Goal: Task Accomplishment & Management: Complete application form

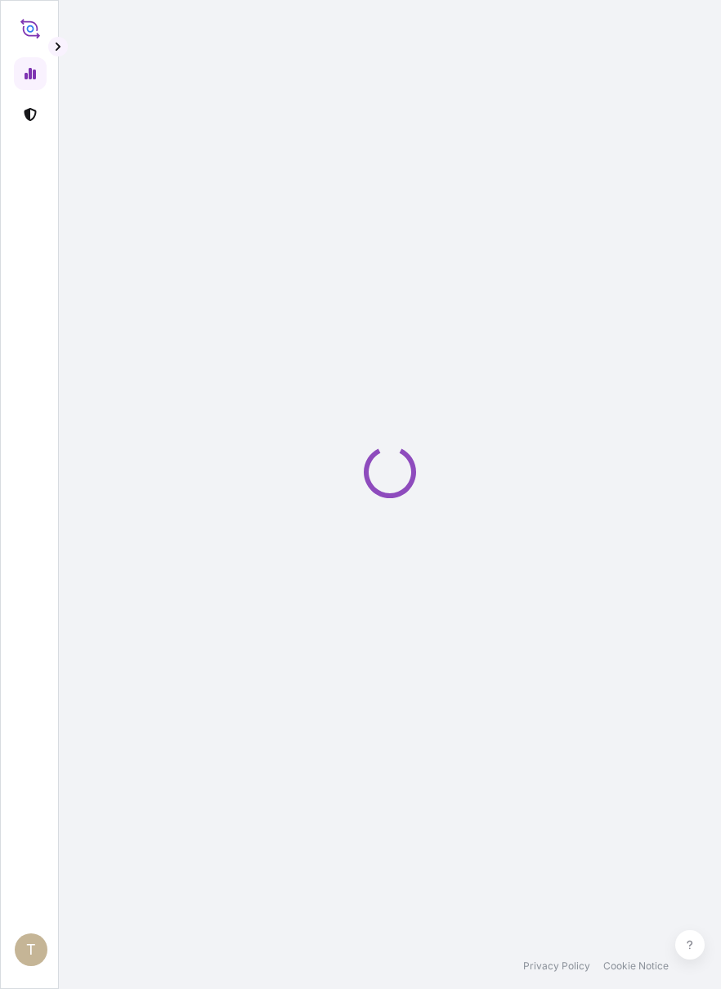
select select "2025"
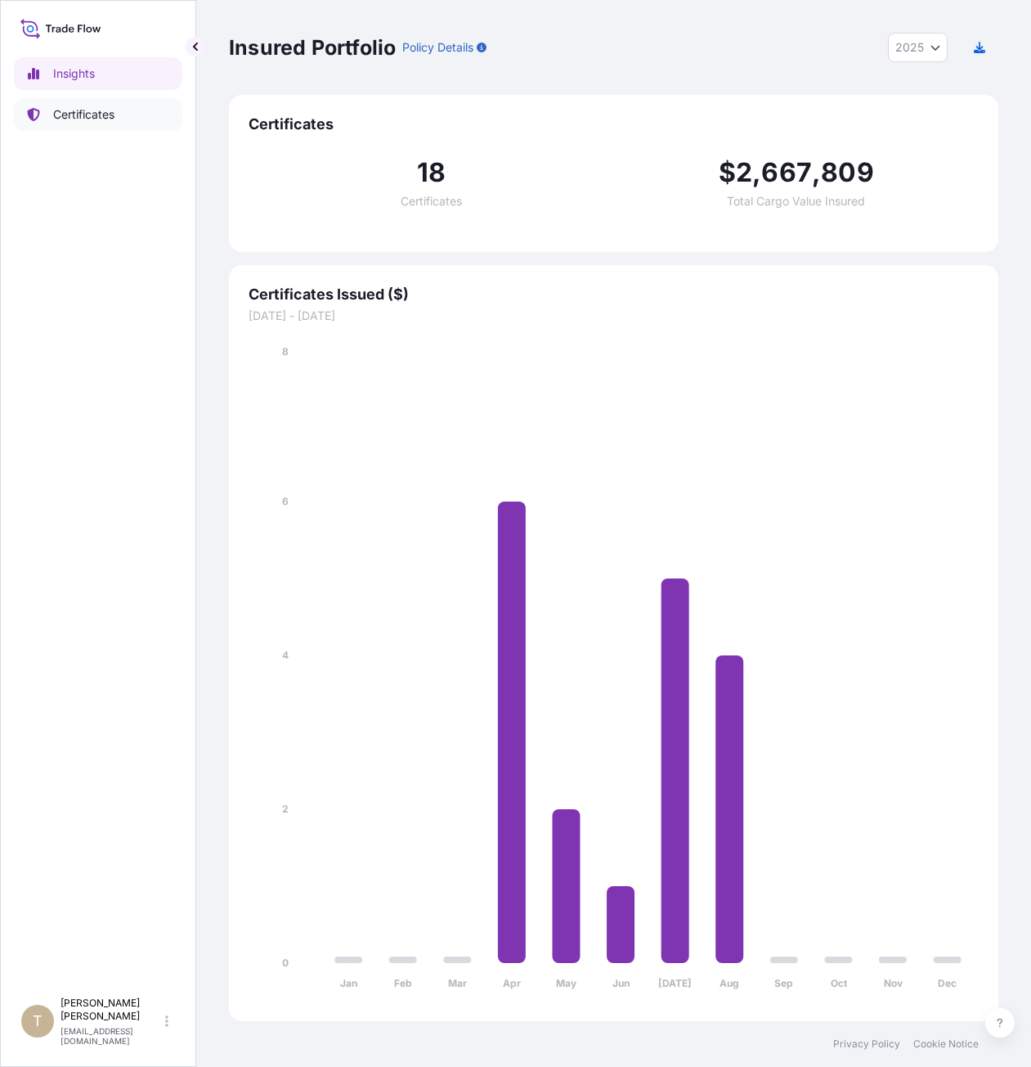
click at [88, 124] on link "Certificates" at bounding box center [98, 114] width 168 height 33
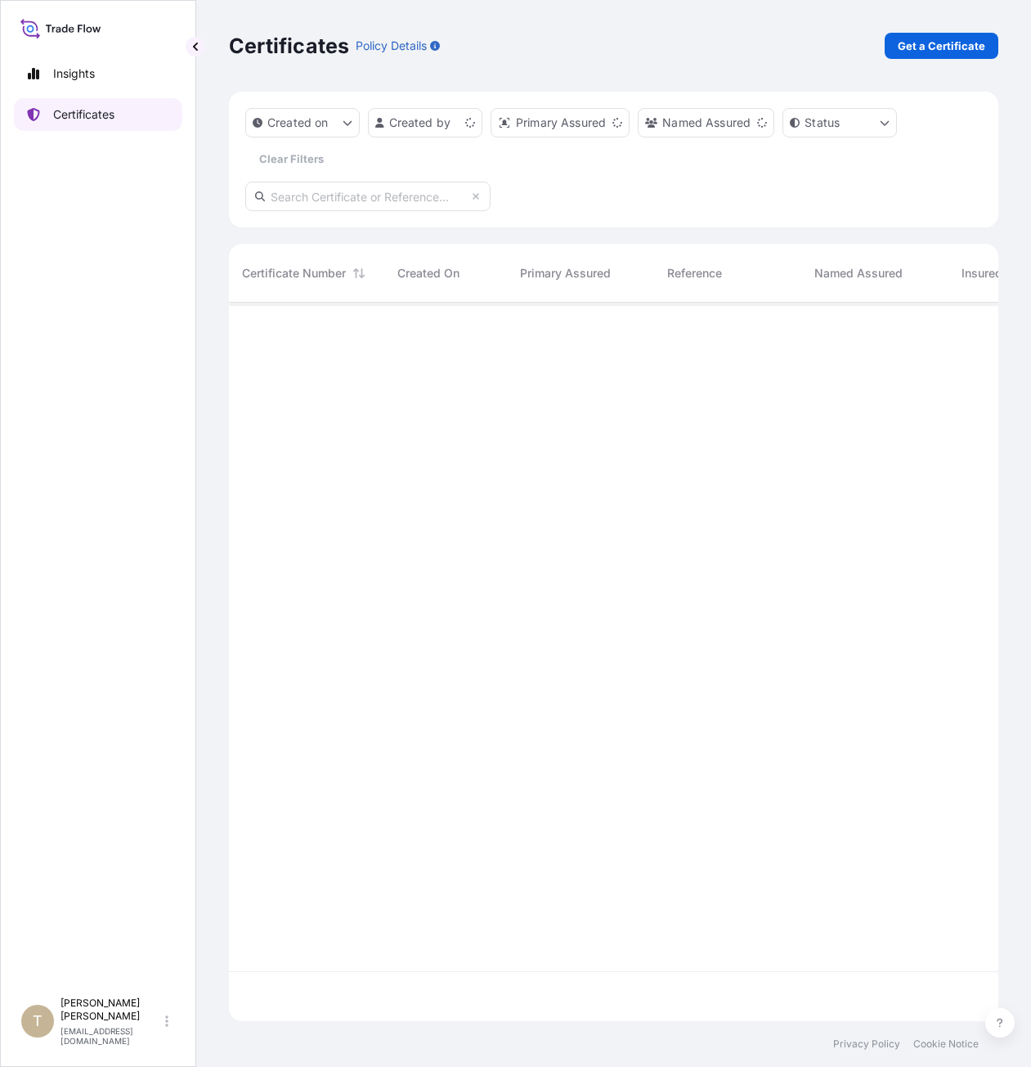
scroll to position [715, 757]
click at [721, 50] on p "Get a Certificate" at bounding box center [942, 46] width 88 height 16
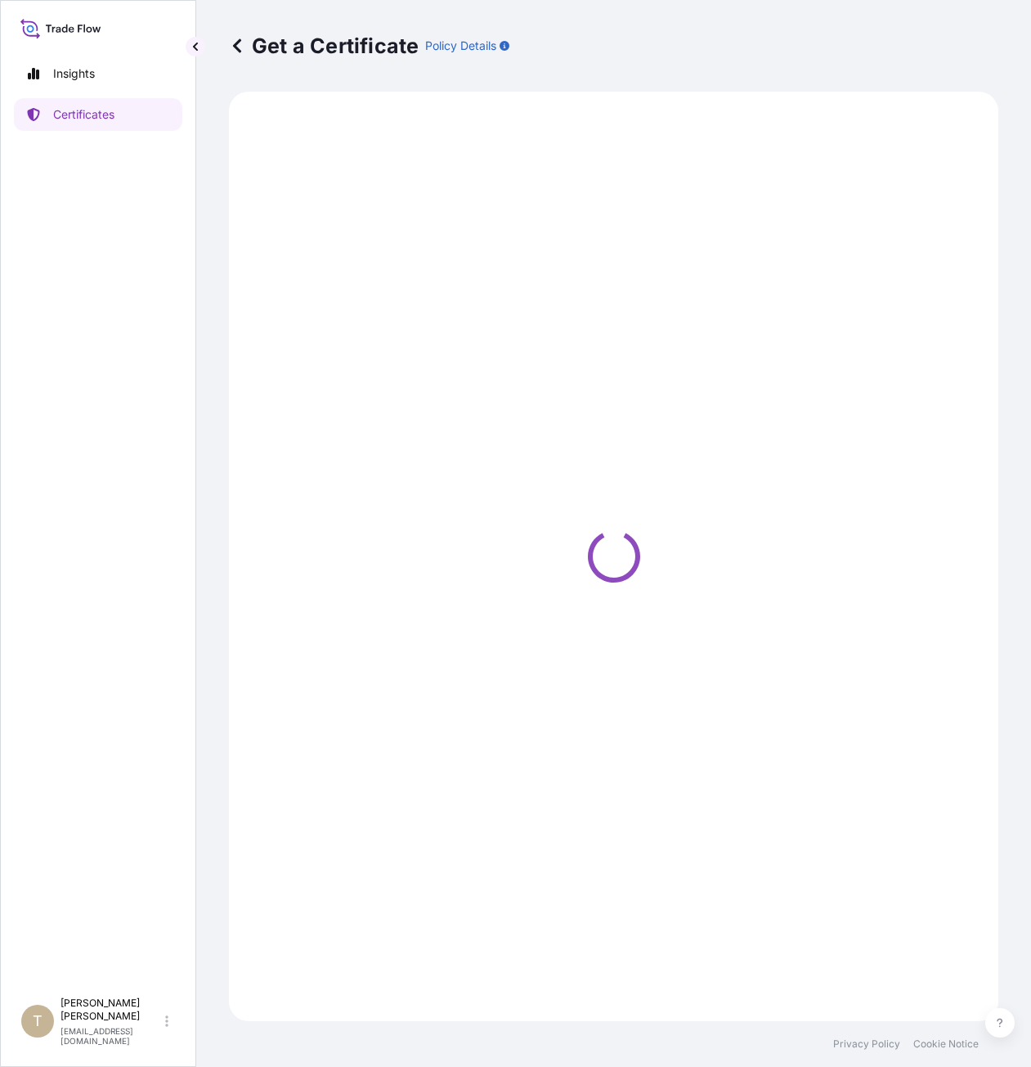
select select "Barge"
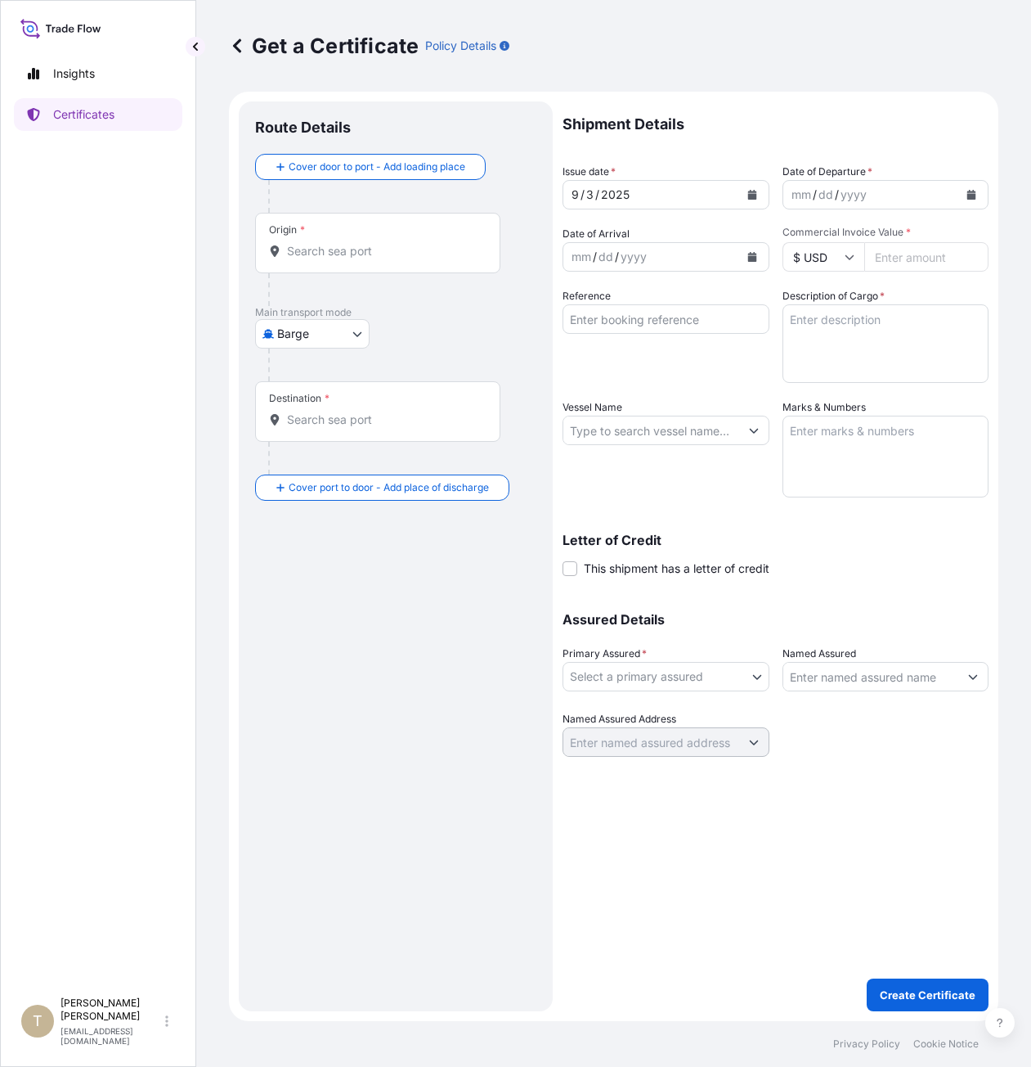
click at [721, 330] on textarea "Description of Cargo *" at bounding box center [886, 343] width 207 height 79
paste textarea "1005CASES"
click at [721, 322] on textarea "1005CASES" at bounding box center [886, 343] width 207 height 79
click at [721, 323] on textarea "1005 CASES" at bounding box center [886, 343] width 207 height 79
type textarea "1005 CASES of [PERSON_NAME] Product"
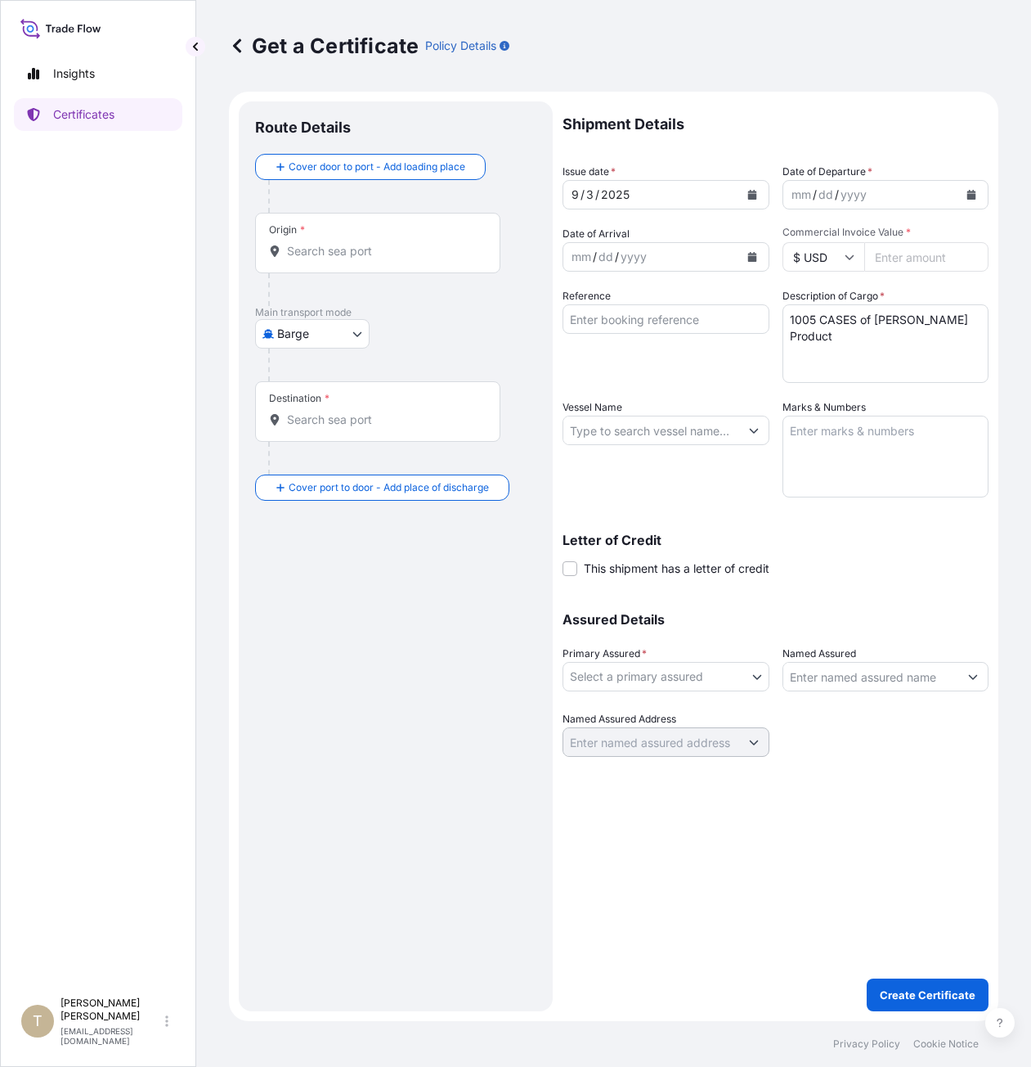
click at [721, 193] on div "mm / dd / yyyy" at bounding box center [872, 194] width 176 height 29
click at [721, 247] on input "Commercial Invoice Value *" at bounding box center [927, 256] width 125 height 29
type input "127457.50"
click at [721, 535] on div "Letter of Credit This shipment has a letter of credit Letter of credit * Letter…" at bounding box center [776, 554] width 426 height 43
click at [721, 472] on textarea "Marks & Numbers" at bounding box center [886, 456] width 207 height 82
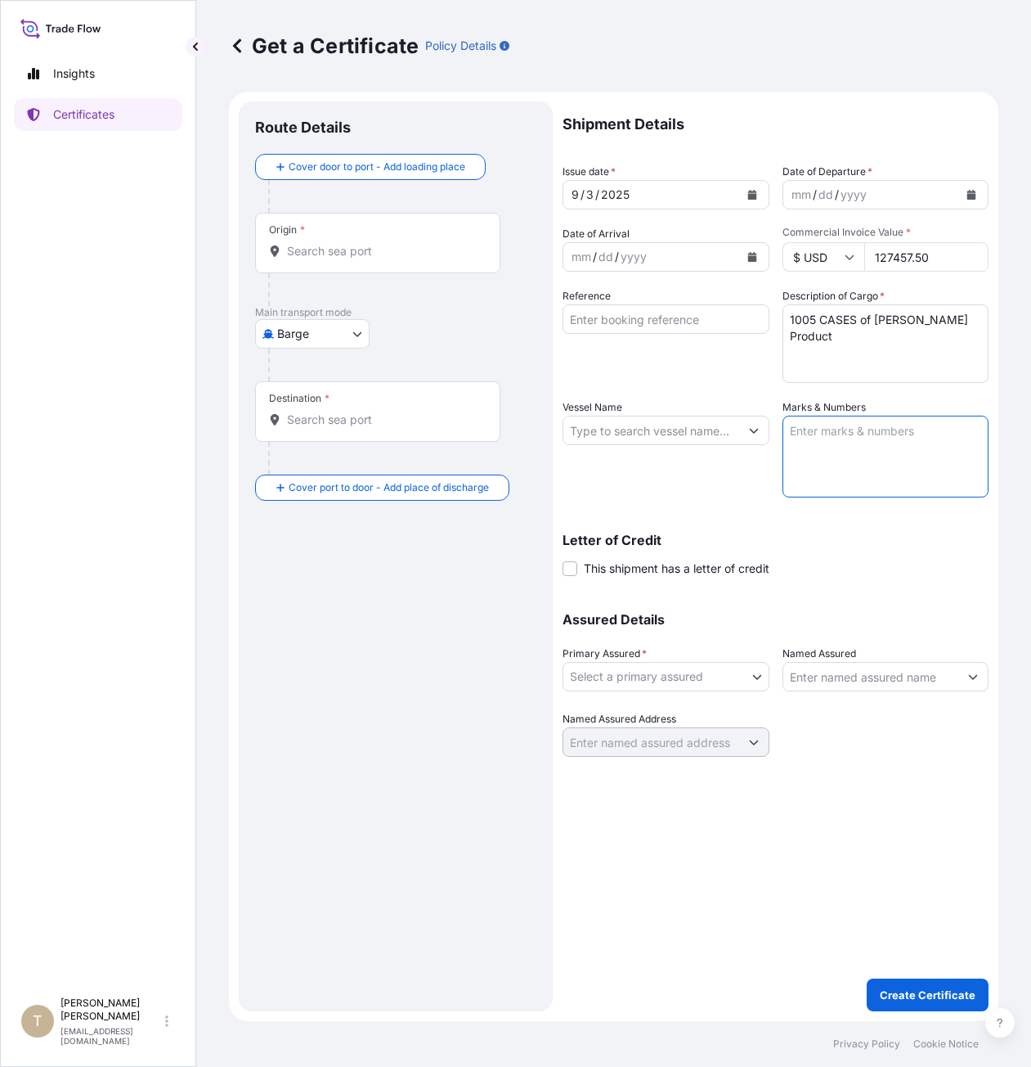
paste textarea "BOND-25-BF-070A"
type textarea "BOND-25-BF-070A"
click at [347, 318] on p "Main transport mode" at bounding box center [395, 312] width 281 height 13
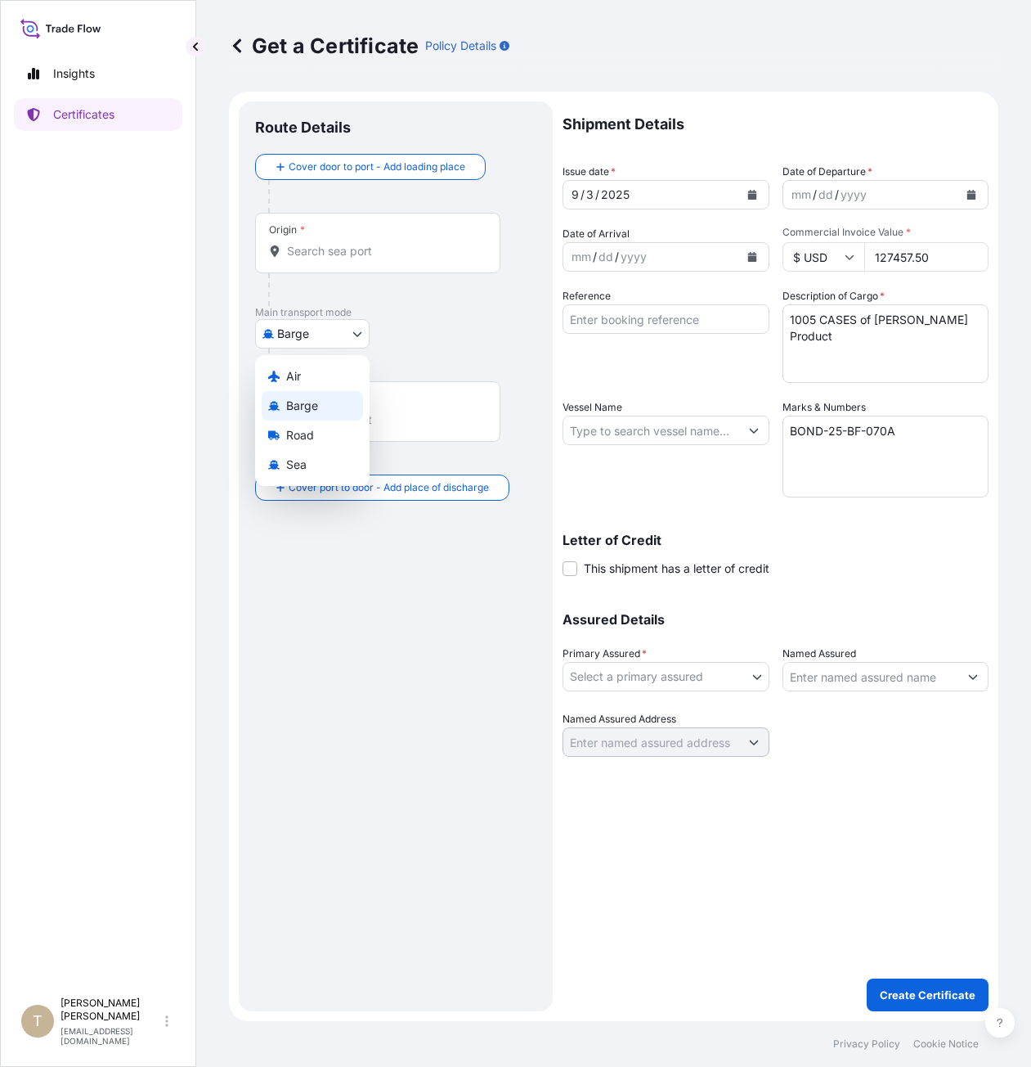
click at [341, 329] on body "Insights Certificates T [PERSON_NAME] [EMAIL_ADDRESS][DOMAIN_NAME] Get a Certif…" at bounding box center [515, 533] width 1031 height 1067
click at [299, 452] on div "Sea" at bounding box center [312, 464] width 101 height 29
select select "Sea"
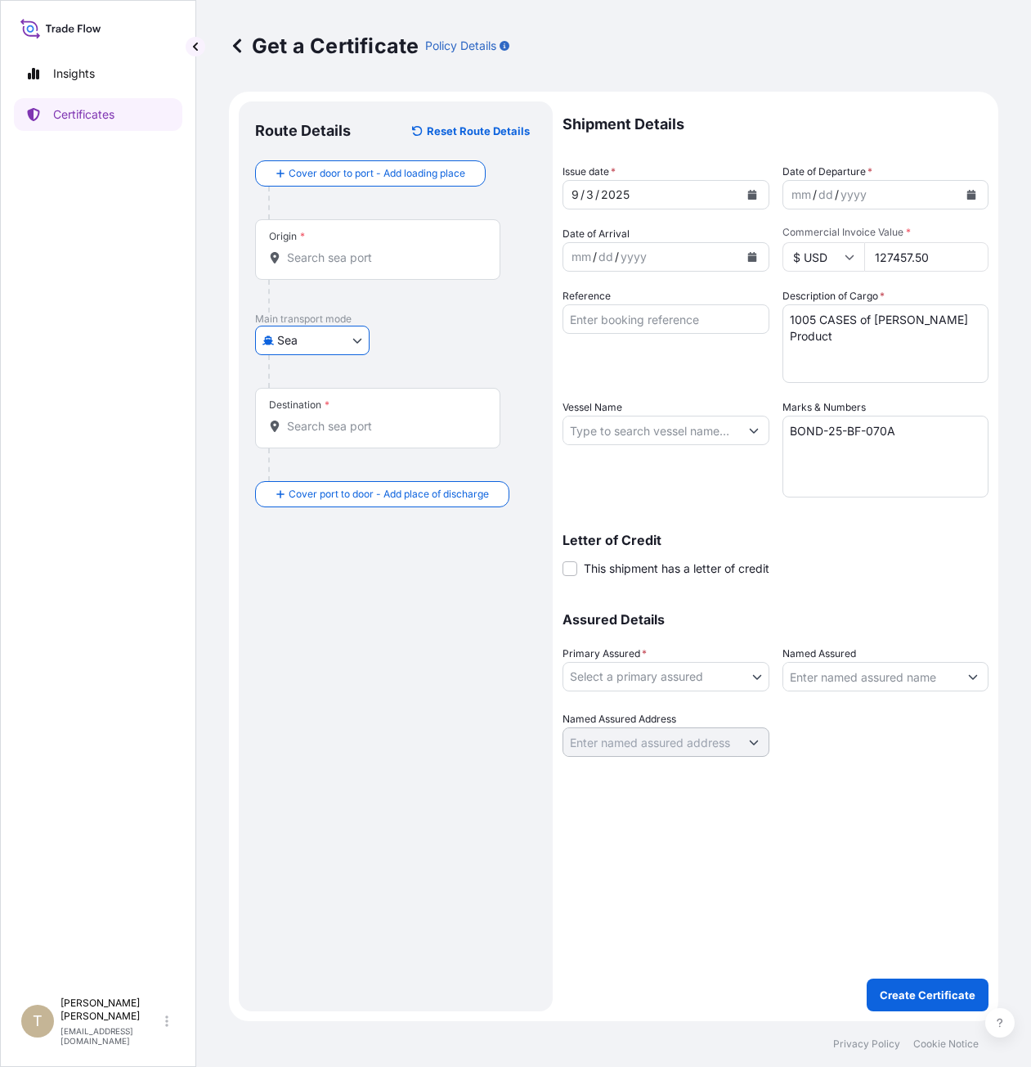
click at [334, 265] on input "Origin *" at bounding box center [383, 257] width 193 height 16
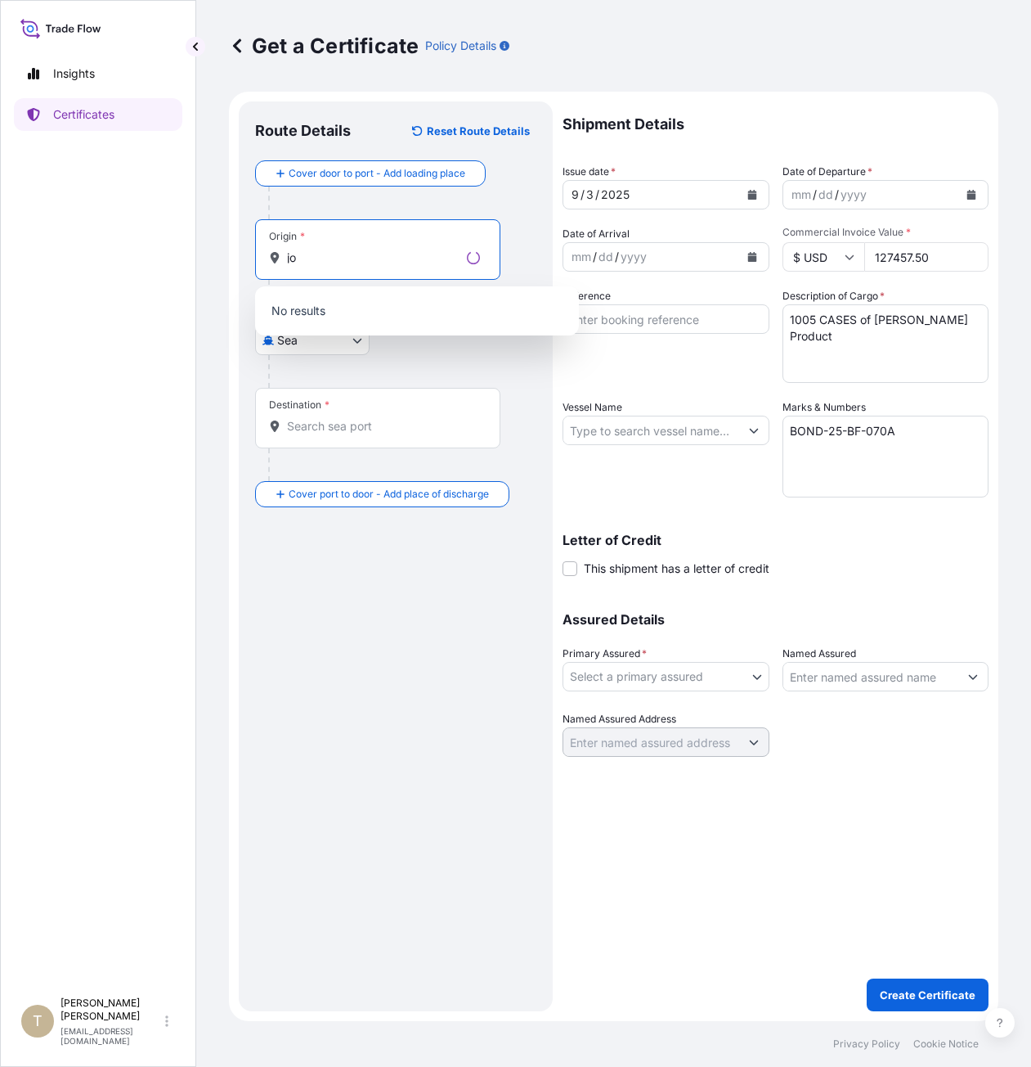
type input "j"
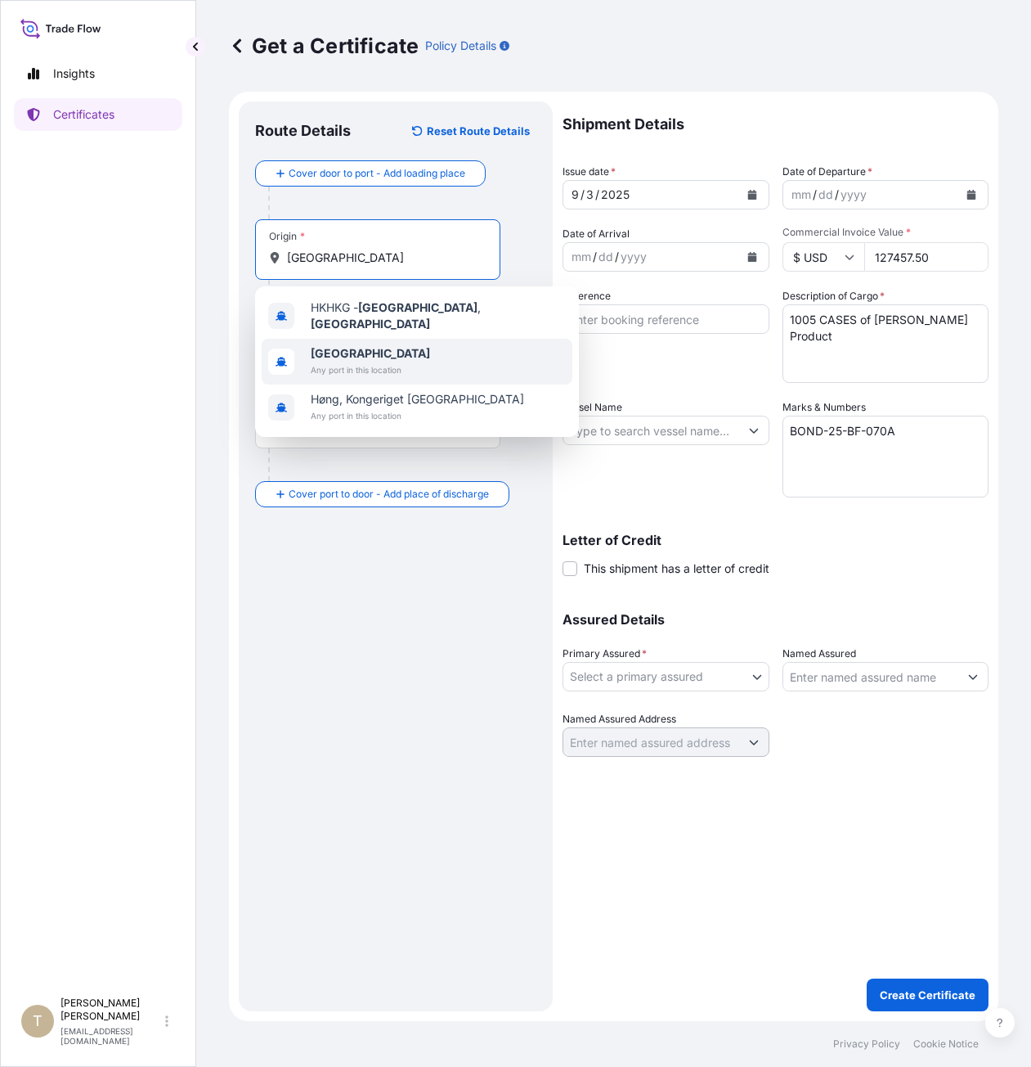
click at [402, 347] on span "[GEOGRAPHIC_DATA]" at bounding box center [370, 353] width 119 height 16
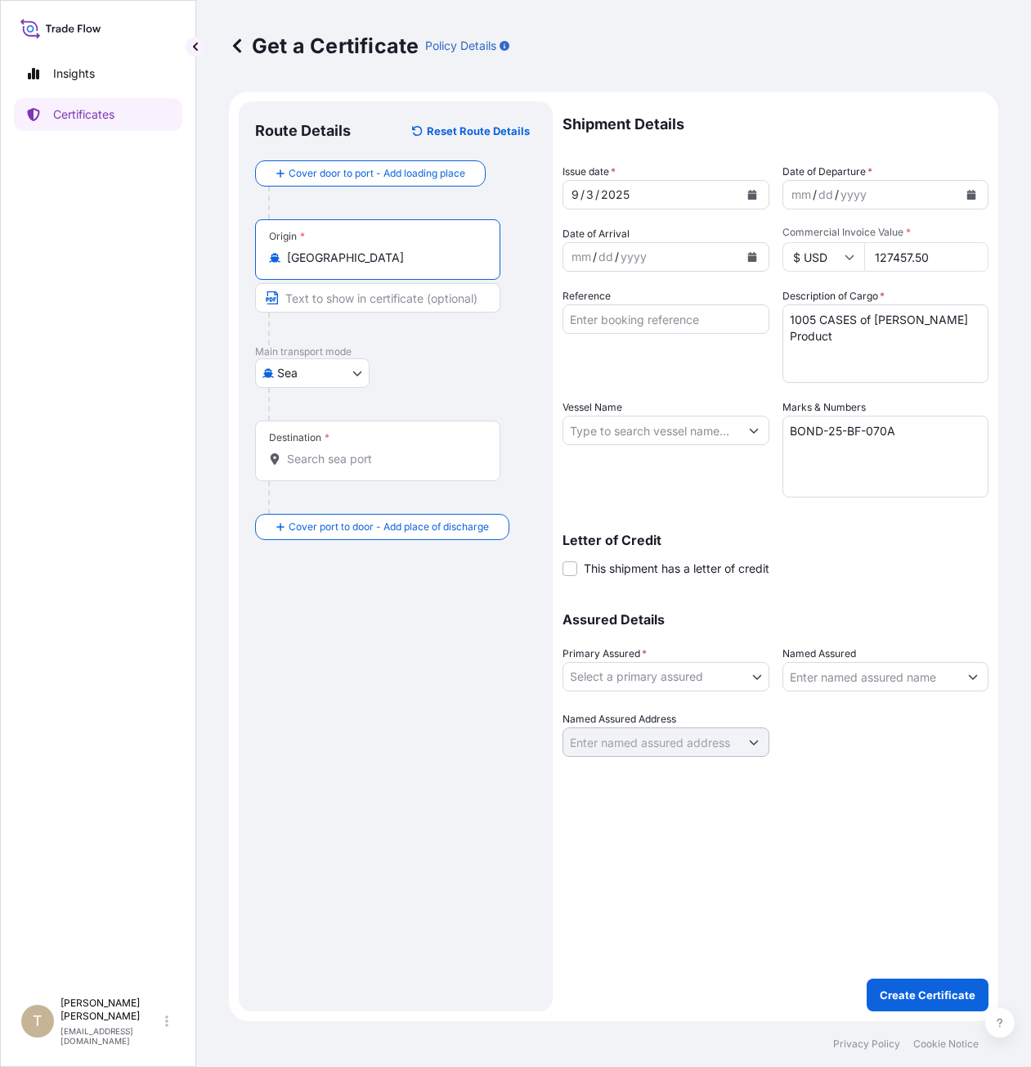
type input "[GEOGRAPHIC_DATA]"
click at [312, 460] on input "Destination *" at bounding box center [383, 459] width 193 height 16
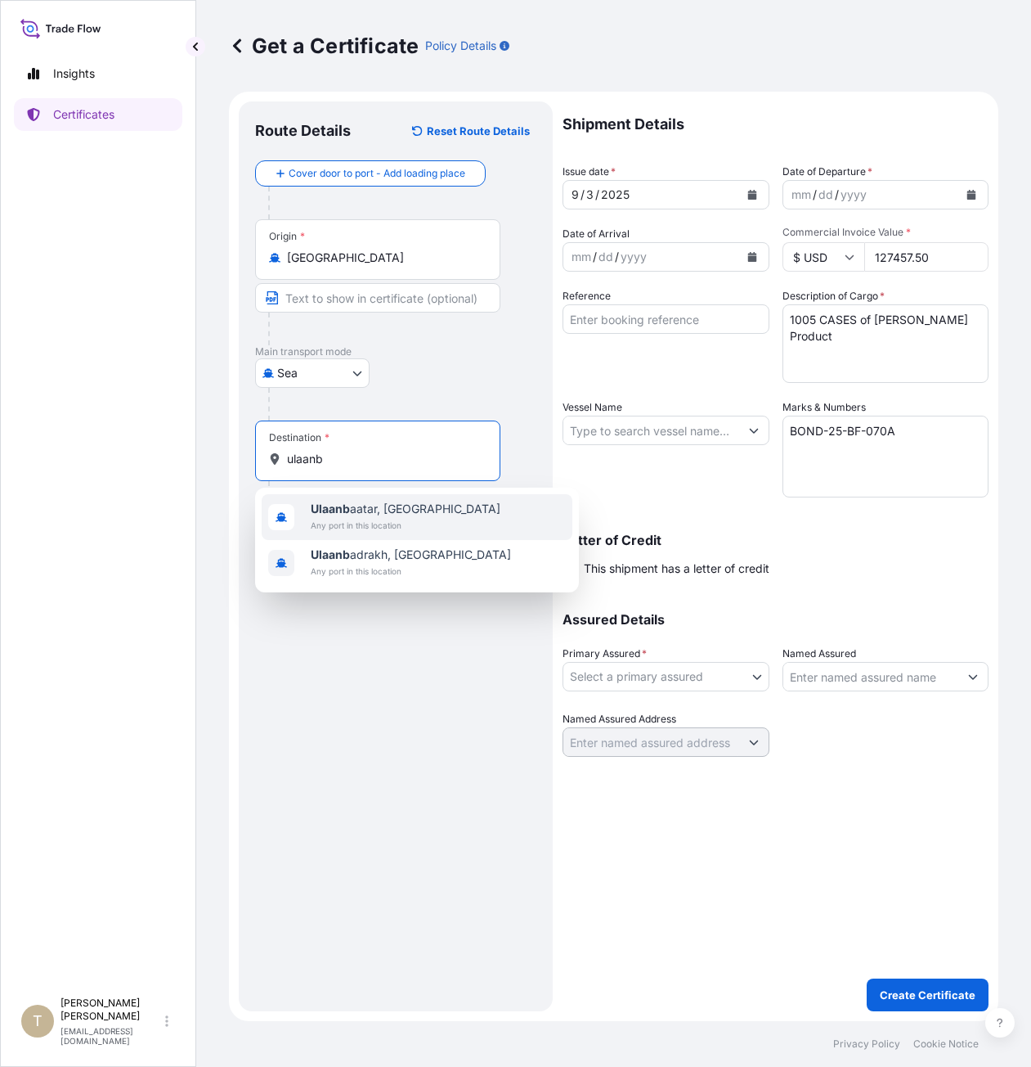
click at [424, 521] on span "Any port in this location" at bounding box center [406, 525] width 190 height 16
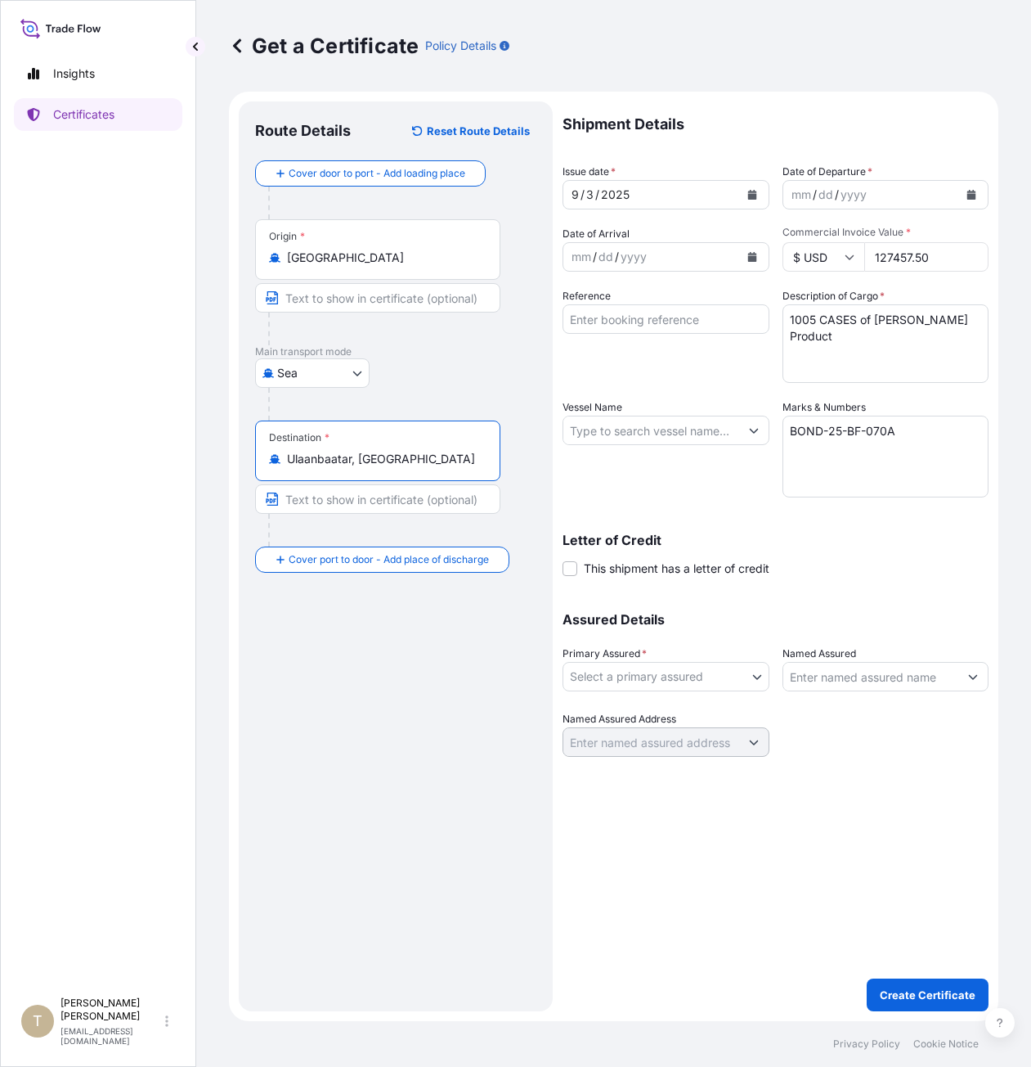
type input "Ulaanbaatar, [GEOGRAPHIC_DATA]"
click at [622, 433] on input "Vessel Name" at bounding box center [652, 429] width 176 height 29
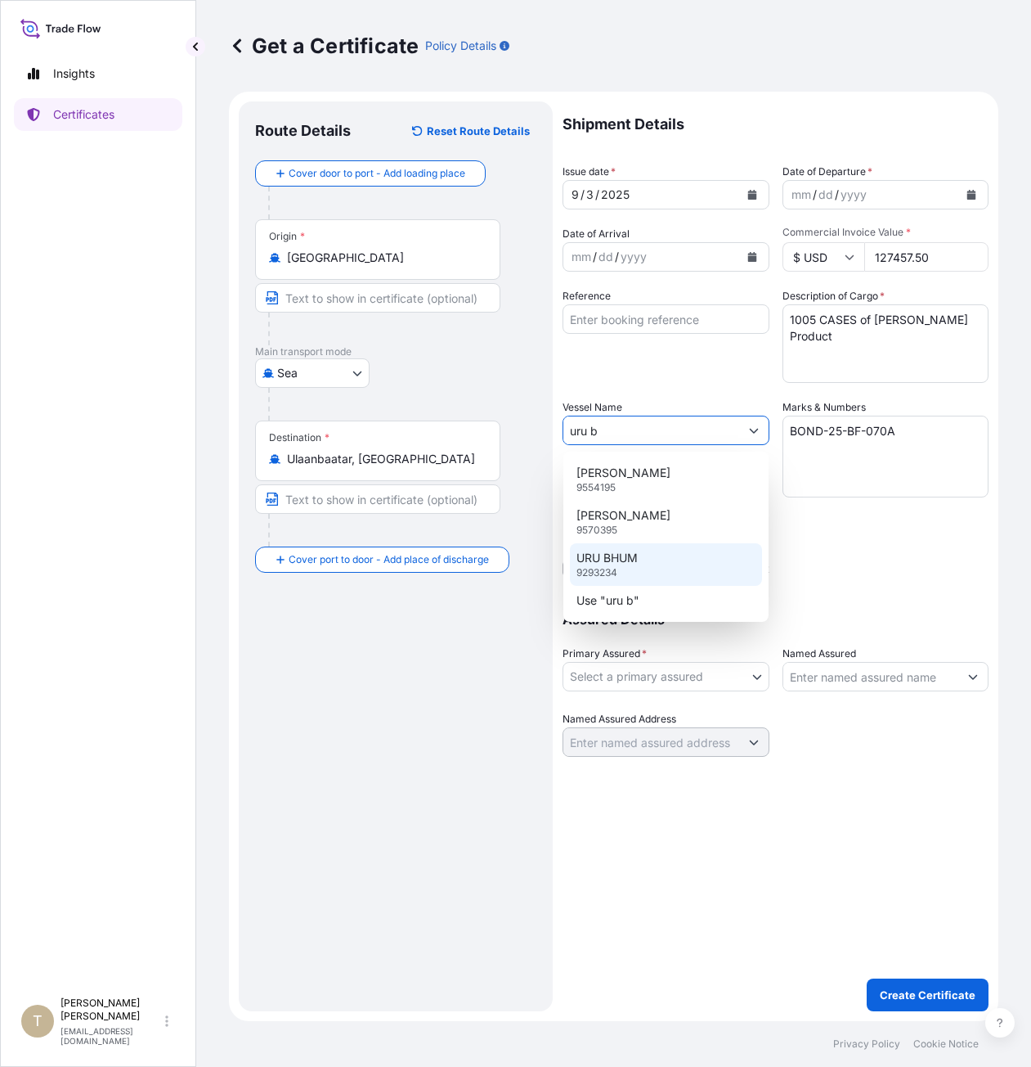
click at [652, 535] on div "URU BHUM 9293234" at bounding box center [666, 564] width 192 height 43
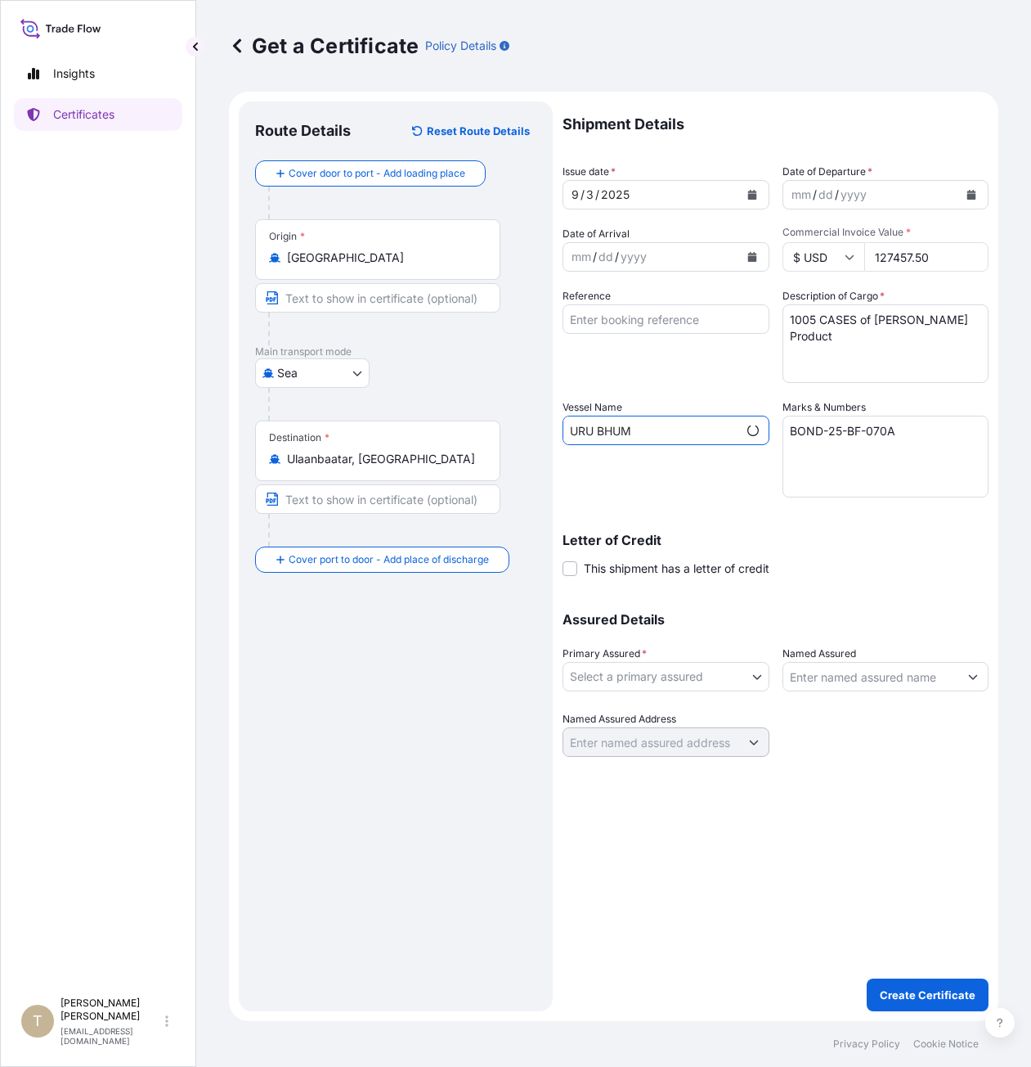
type input "URU BHUM"
click at [721, 535] on div "Letter of Credit This shipment has a letter of credit Letter of credit * Letter…" at bounding box center [776, 554] width 426 height 43
click at [721, 192] on icon "Calendar" at bounding box center [972, 195] width 9 height 10
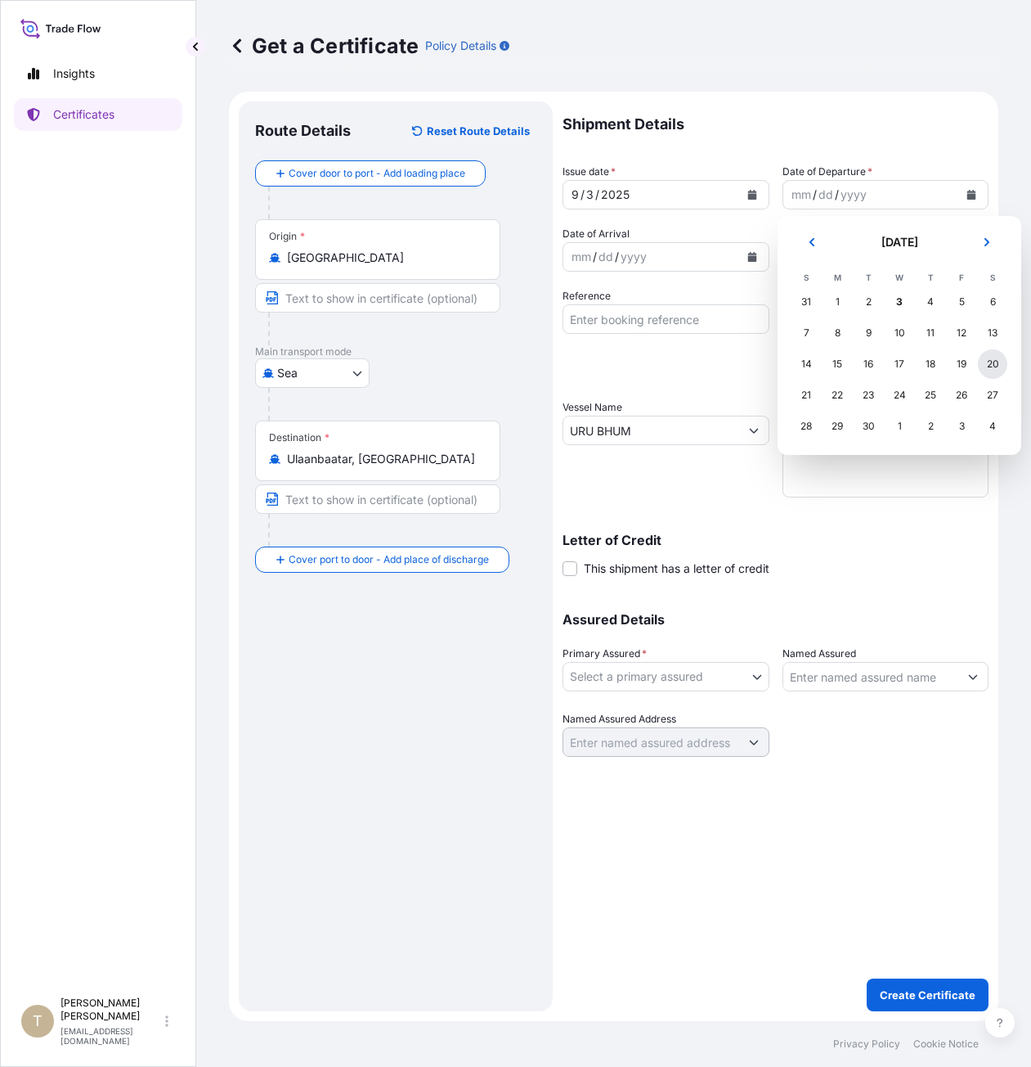
click at [721, 364] on div "20" at bounding box center [992, 363] width 29 height 29
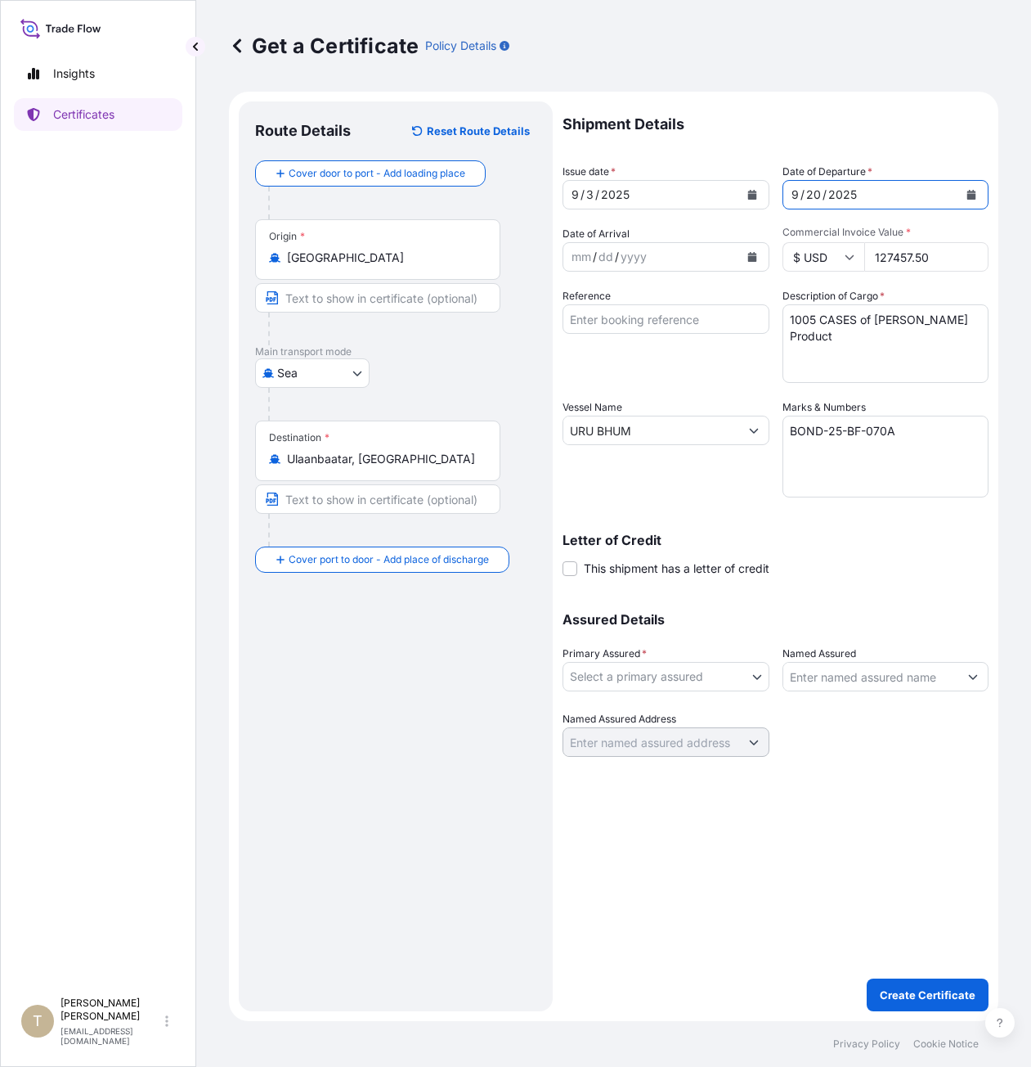
click at [721, 193] on icon "Calendar" at bounding box center [972, 195] width 10 height 10
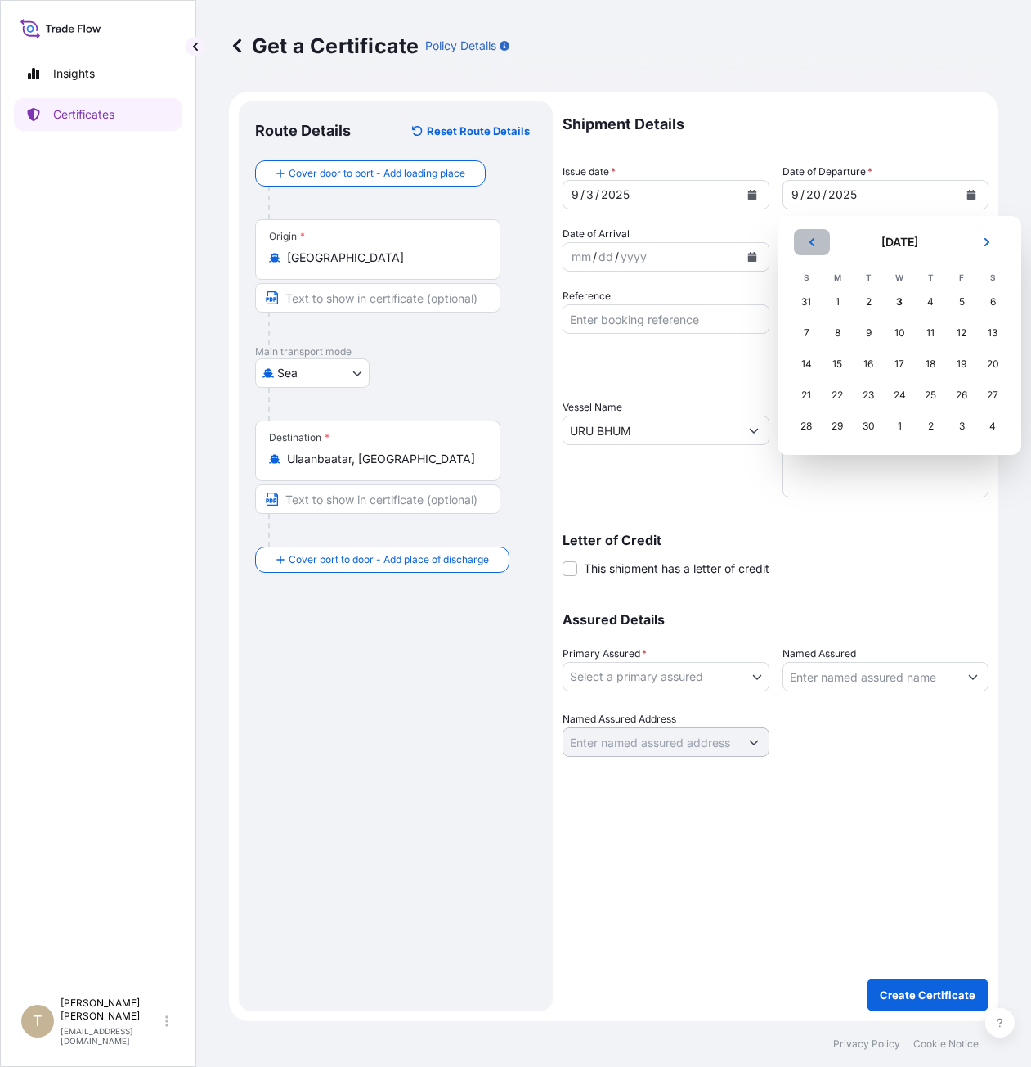
click at [721, 245] on icon "Previous" at bounding box center [812, 242] width 5 height 8
click at [721, 389] on div "20" at bounding box center [899, 394] width 29 height 29
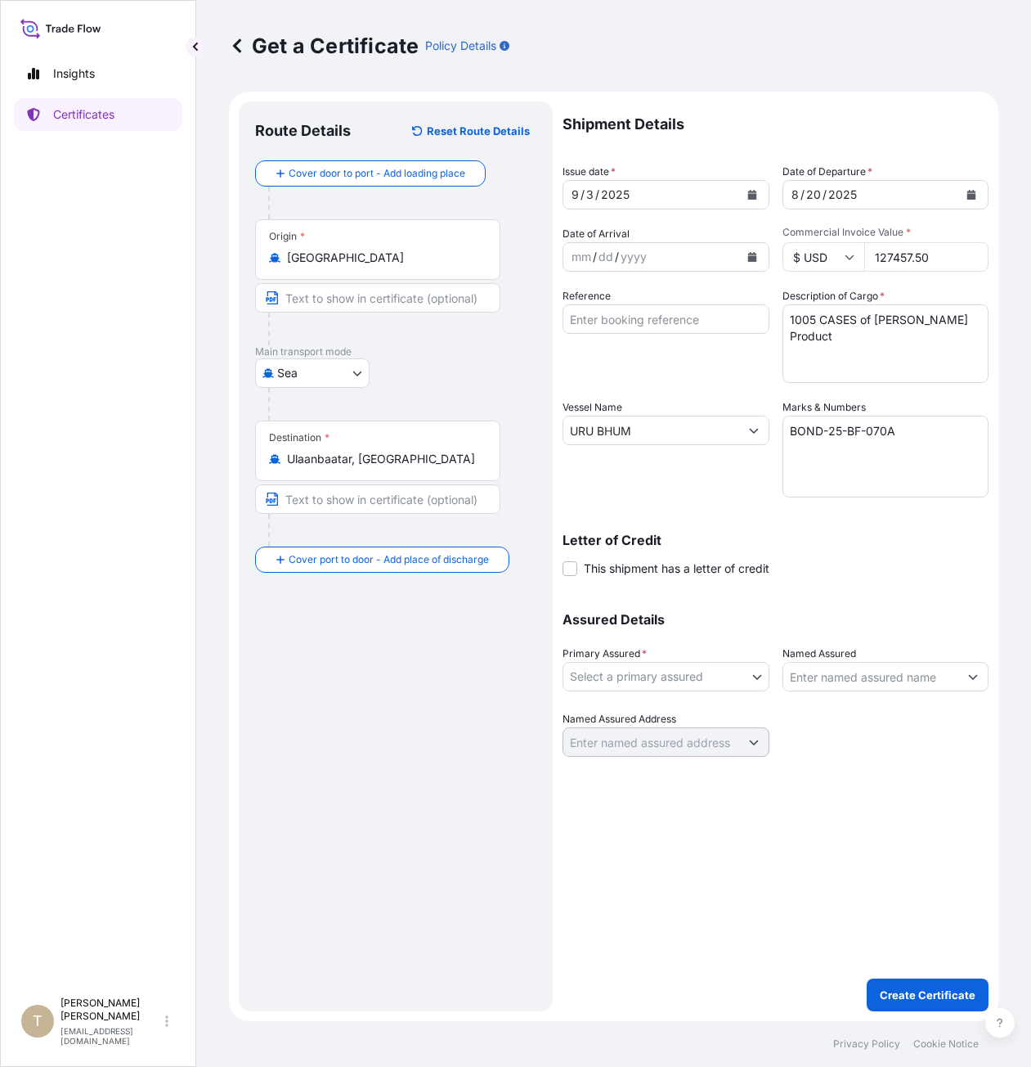
click at [721, 531] on div "Letter of Credit This shipment has a letter of credit Letter of credit * Letter…" at bounding box center [776, 545] width 426 height 63
click at [674, 535] on body "[DATE] Selected Date: [DATE] Insights Certificates T [PERSON_NAME] [EMAIL_ADDRE…" at bounding box center [515, 533] width 1031 height 1067
click at [660, 535] on div "[PERSON_NAME] Corporation" at bounding box center [666, 718] width 194 height 29
select select "31473"
click at [721, 535] on div "Assured Details Primary Assured * [PERSON_NAME] Corporation [PERSON_NAME] Corpo…" at bounding box center [776, 675] width 426 height 164
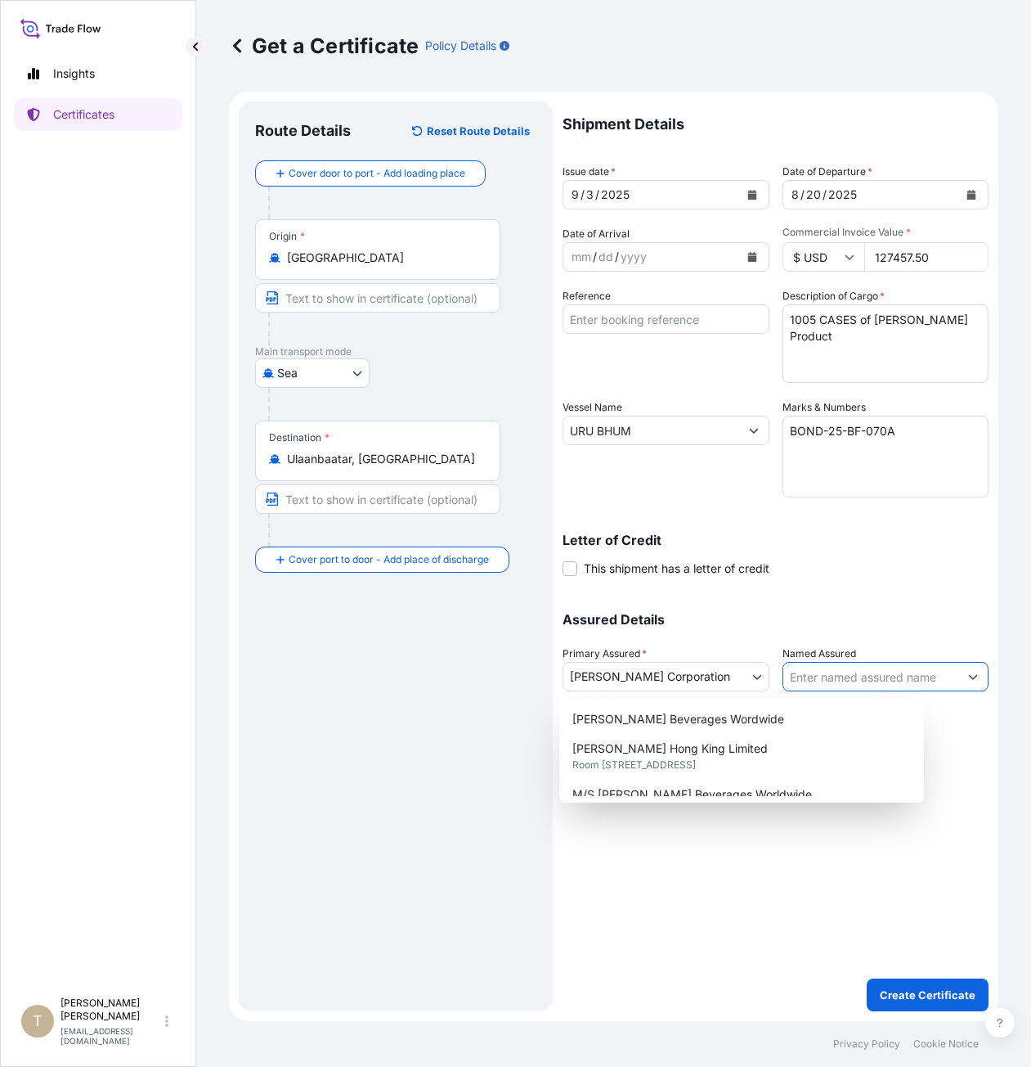
click at [721, 535] on input "Named Assured" at bounding box center [872, 676] width 176 height 29
click at [696, 535] on span "Room [STREET_ADDRESS]" at bounding box center [635, 765] width 124 height 16
type input "[PERSON_NAME] Hong King Limited"
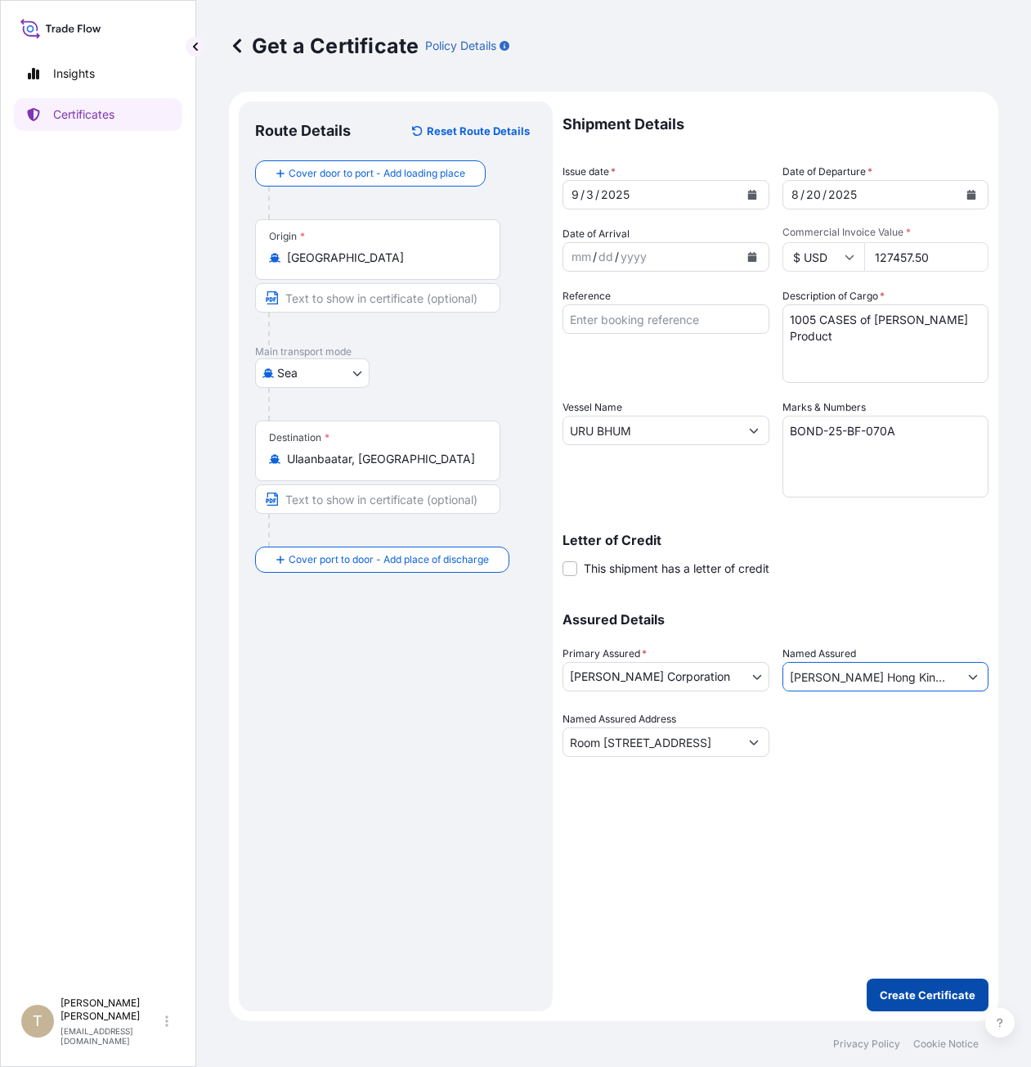
click at [721, 535] on p "Create Certificate" at bounding box center [928, 994] width 96 height 16
type input "Room [STREET_ADDRESS]"
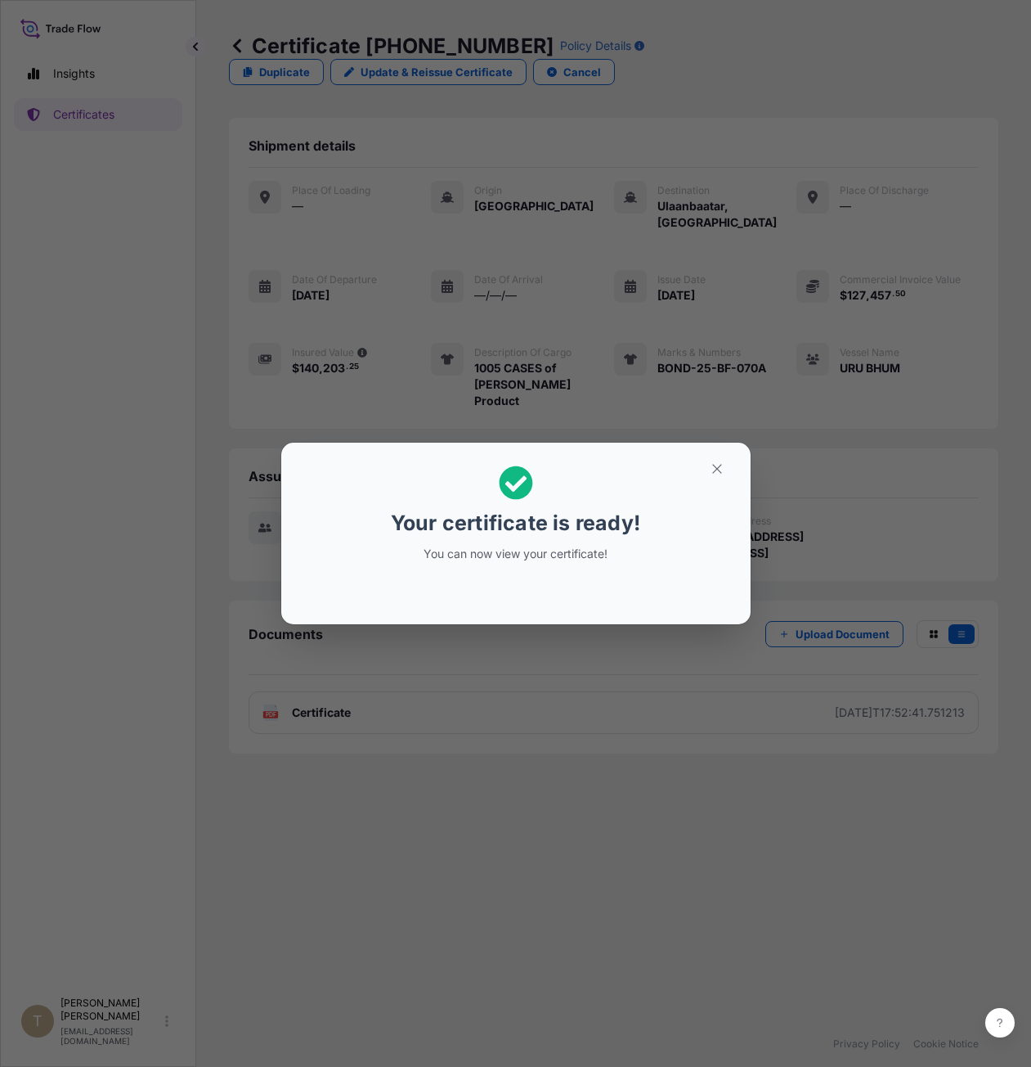
click at [609, 535] on div "Your certificate is ready! You can now view your certificate!" at bounding box center [516, 533] width 471 height 183
click at [720, 483] on h2 "Your certificate is ready! You can now view your certificate!" at bounding box center [515, 514] width 443 height 116
click at [718, 466] on icon "button" at bounding box center [717, 468] width 15 height 15
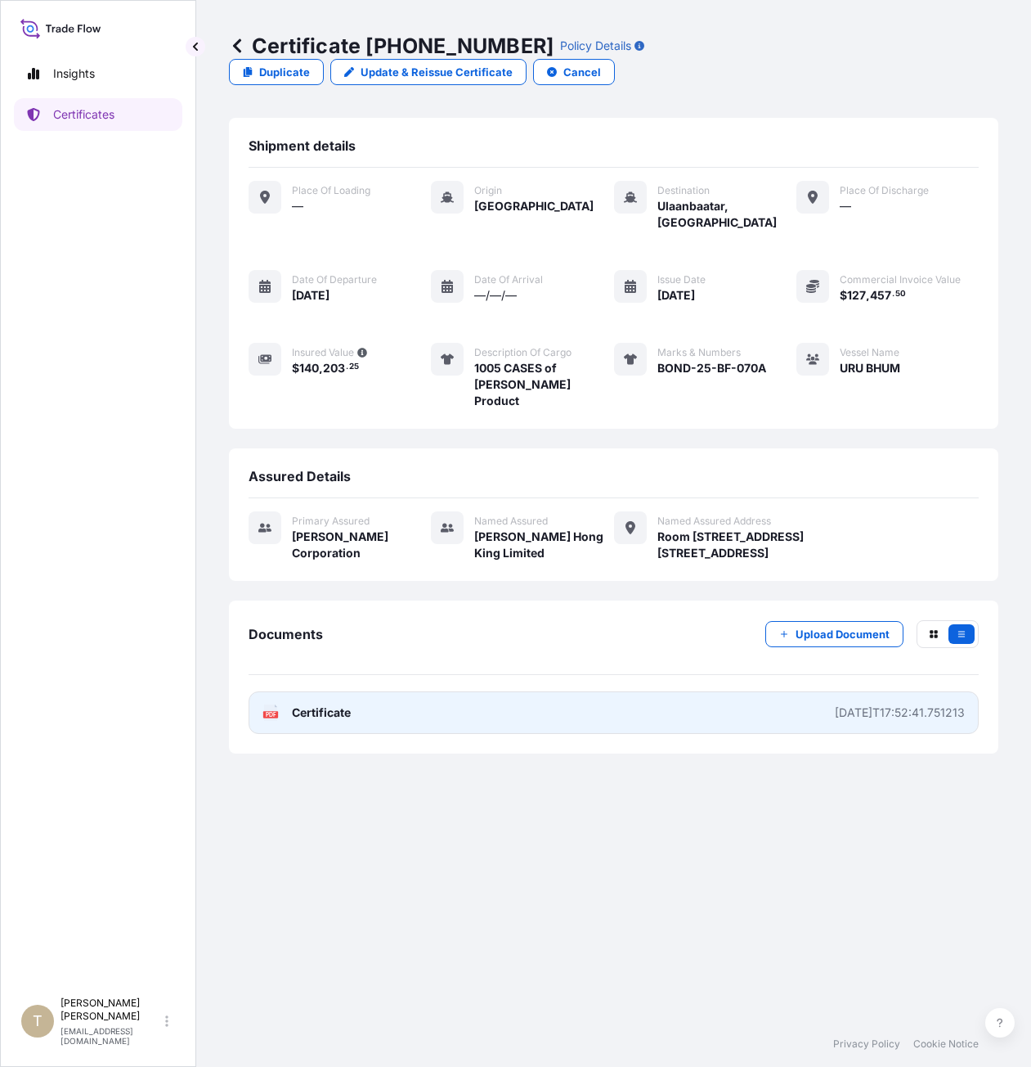
click at [721, 535] on div "[DATE]T17:52:41.751213" at bounding box center [900, 712] width 130 height 16
